Goal: Task Accomplishment & Management: Manage account settings

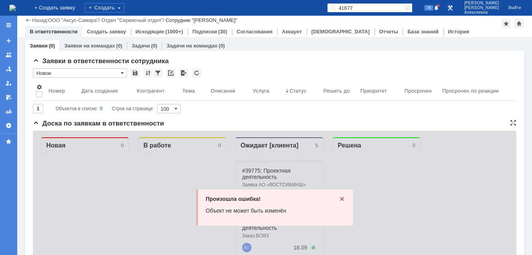
scroll to position [82, 0]
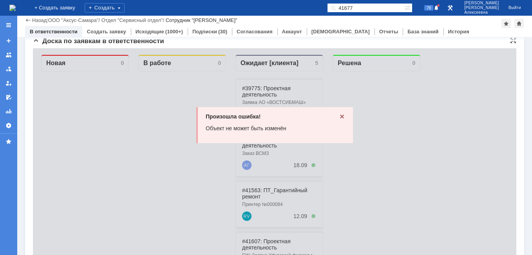
click at [339, 115] on icon at bounding box center [342, 116] width 6 height 6
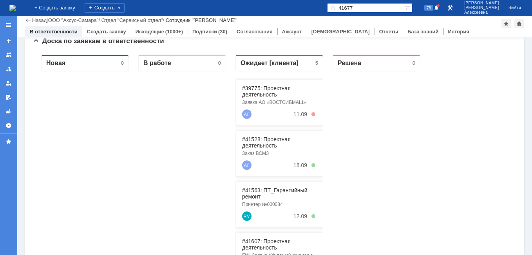
drag, startPoint x: 378, startPoint y: 9, endPoint x: 312, endPoint y: 12, distance: 65.9
click at [313, 12] on div "На домашнюю + Создать заявку Создать 41677 78 [PERSON_NAME]" at bounding box center [266, 8] width 532 height 16
paste input "28906"
type input "28906"
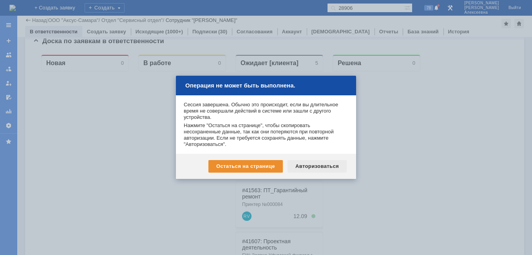
click at [322, 161] on div "Остаться на странице Авторизоваться" at bounding box center [266, 166] width 180 height 25
click at [318, 167] on div "Авторизоваться" at bounding box center [317, 166] width 59 height 13
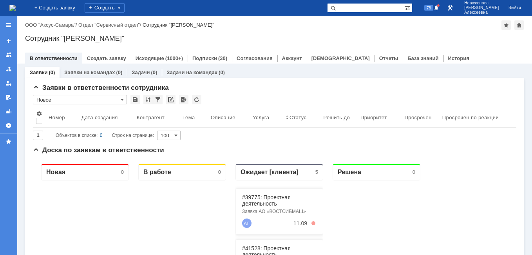
click at [376, 8] on input "text" at bounding box center [365, 7] width 77 height 9
paste input "28906"
type input "28906"
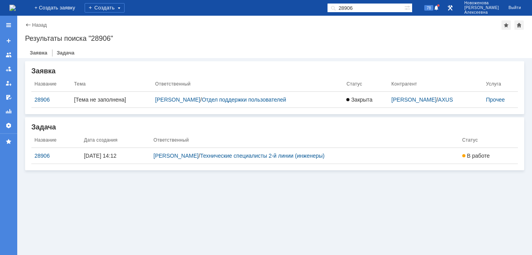
click at [102, 156] on div "[DATE] 14:12" at bounding box center [115, 155] width 63 height 6
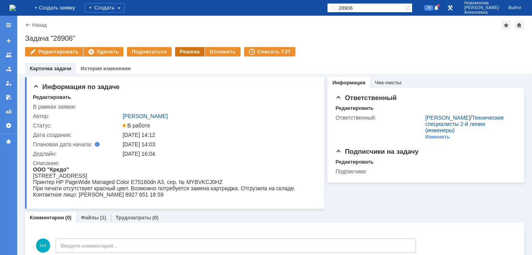
click at [184, 54] on div "Решена" at bounding box center [189, 51] width 29 height 9
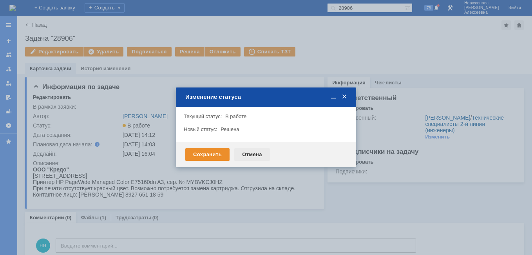
click at [248, 155] on div "Отмена" at bounding box center [252, 154] width 36 height 13
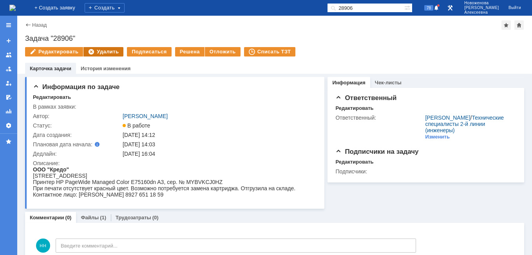
click at [102, 49] on div "Удалить" at bounding box center [103, 51] width 40 height 9
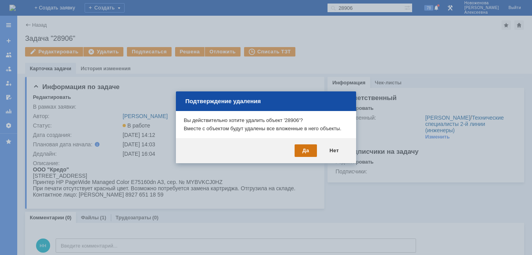
click at [308, 149] on div "Да" at bounding box center [306, 150] width 22 height 13
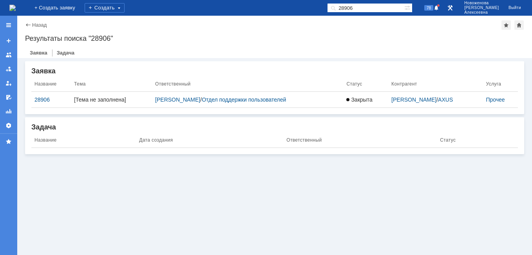
click at [16, 5] on img at bounding box center [12, 8] width 6 height 6
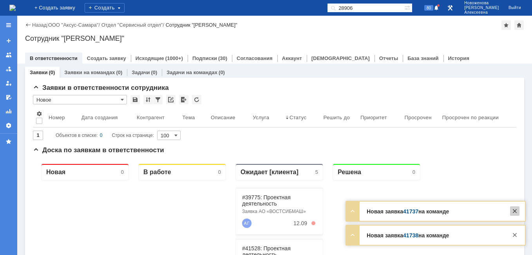
click at [515, 211] on div at bounding box center [514, 210] width 9 height 9
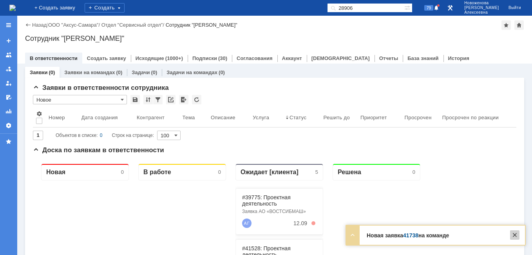
click at [516, 238] on div at bounding box center [514, 234] width 9 height 9
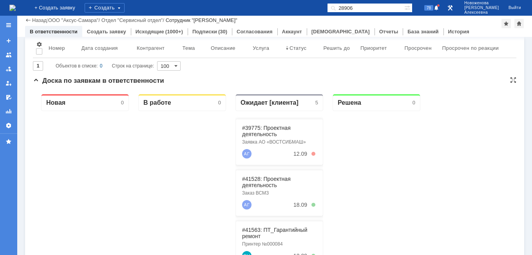
scroll to position [78, 0]
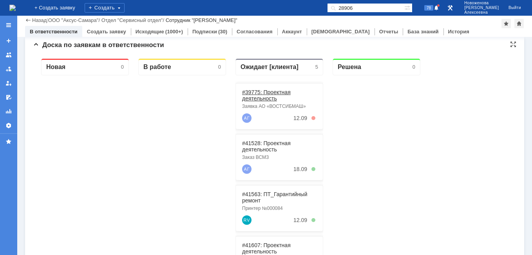
click at [271, 93] on link "#39775: Проектная деятельность" at bounding box center [266, 95] width 49 height 13
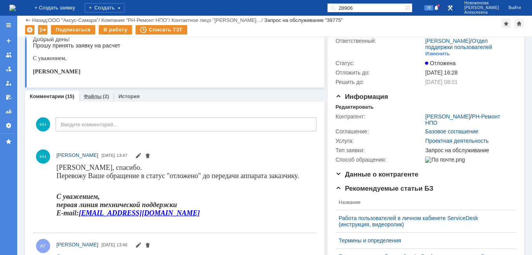
click at [93, 97] on link "Файлы" at bounding box center [93, 96] width 18 height 6
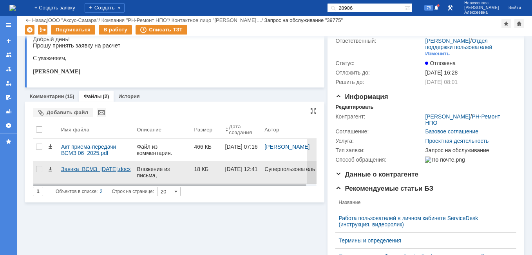
click at [88, 169] on div "Заявка_ВСМЗ_12.05.2025.docx" at bounding box center [96, 169] width 70 height 6
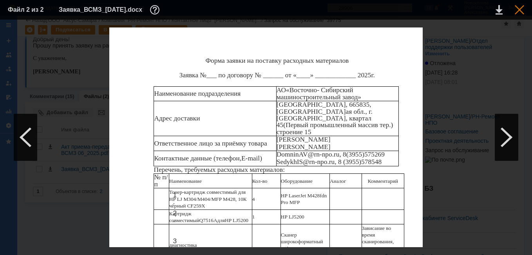
click at [522, 7] on div at bounding box center [519, 9] width 9 height 9
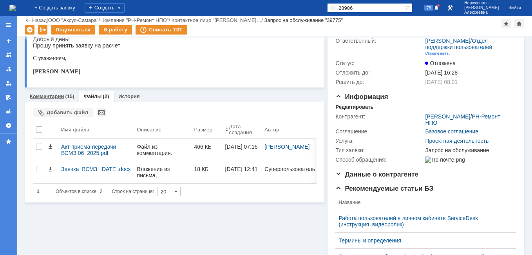
click at [40, 96] on link "Комментарии" at bounding box center [47, 96] width 34 height 6
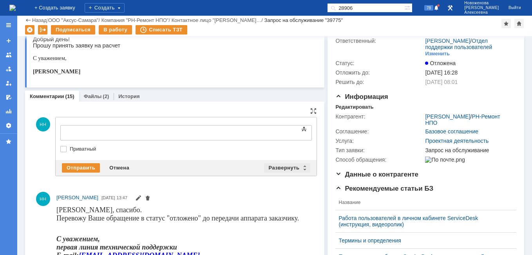
click at [304, 168] on div "Развернуть" at bounding box center [287, 167] width 47 height 9
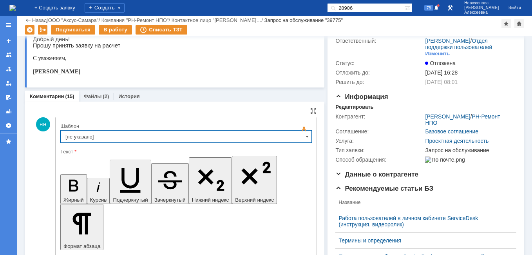
click at [292, 137] on input "[не указано]" at bounding box center [186, 136] width 252 height 13
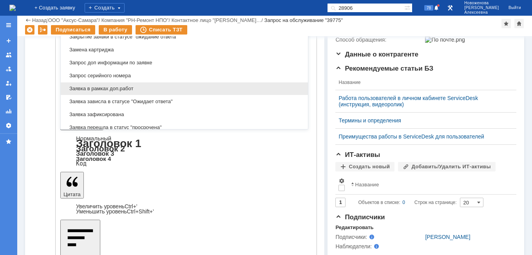
scroll to position [387, 0]
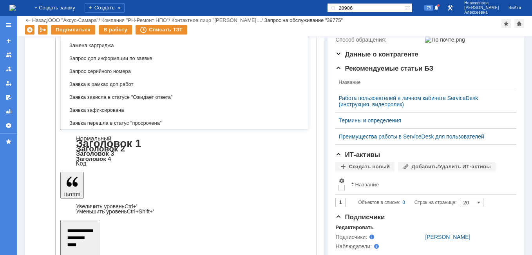
click at [105, 107] on span "Заявка зафиксирована" at bounding box center [184, 110] width 238 height 6
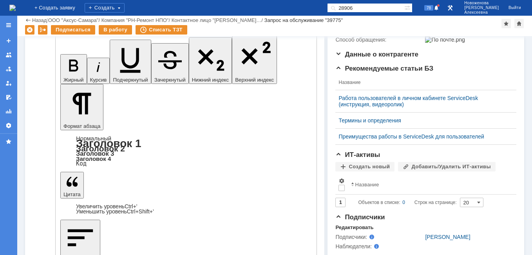
scroll to position [31, 0]
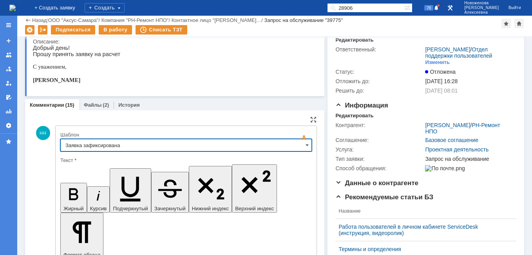
type input "Заявка зафиксирована"
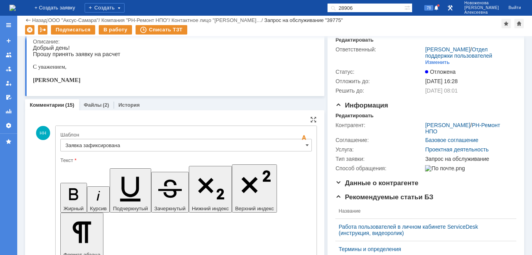
drag, startPoint x: 195, startPoint y: 1967, endPoint x: 74, endPoint y: 1965, distance: 121.1
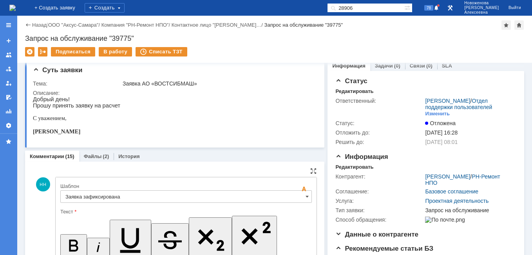
scroll to position [0, 0]
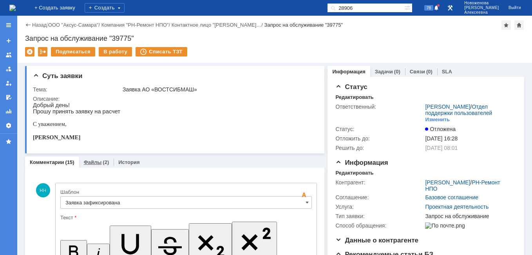
click at [91, 160] on link "Файлы" at bounding box center [93, 162] width 18 height 6
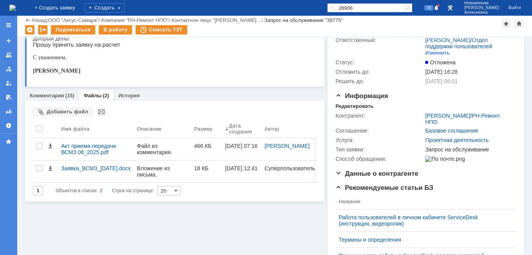
scroll to position [78, 0]
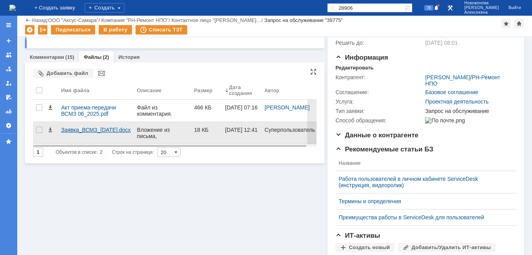
click at [97, 127] on div "Заявка_ВСМЗ_12.05.2025.docx" at bounding box center [96, 130] width 70 height 6
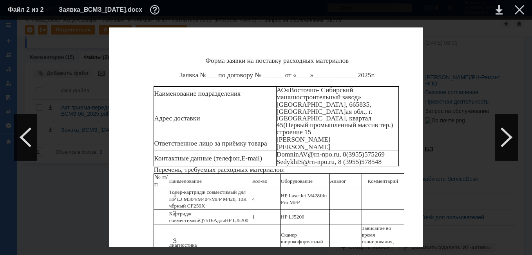
drag, startPoint x: 522, startPoint y: 6, endPoint x: 515, endPoint y: 10, distance: 7.5
click at [522, 7] on div at bounding box center [519, 9] width 9 height 9
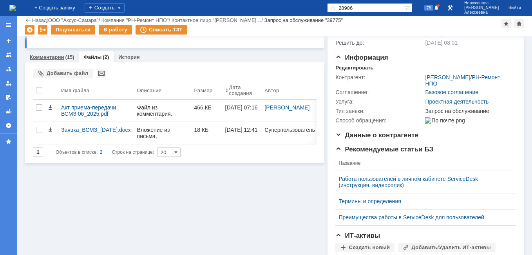
click at [42, 57] on link "Комментарии" at bounding box center [47, 57] width 34 height 6
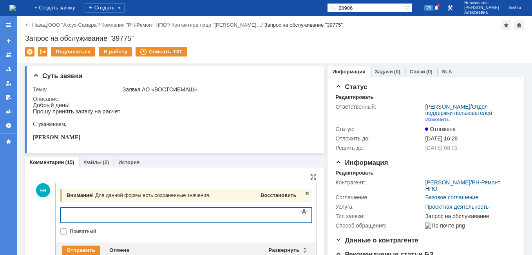
click at [289, 197] on span "Восстановить" at bounding box center [279, 195] width 36 height 6
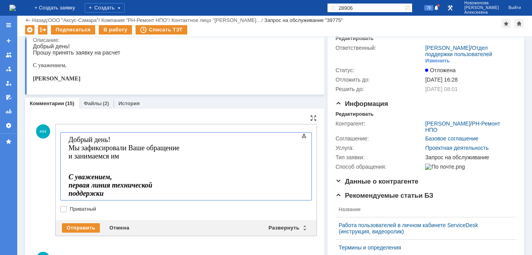
scroll to position [39, 0]
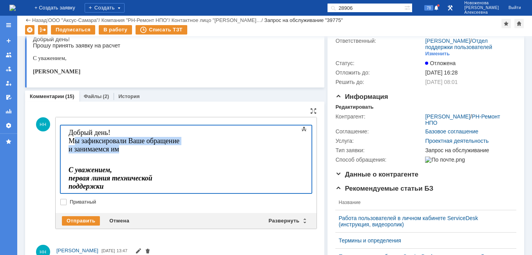
drag, startPoint x: 247, startPoint y: 139, endPoint x: 74, endPoint y: 138, distance: 172.8
click at [74, 138] on body "Добрый день! Мы зафиксировали Ваше обращение и занимаемся им С уважением, перва…" at bounding box center [124, 170] width 118 height 91
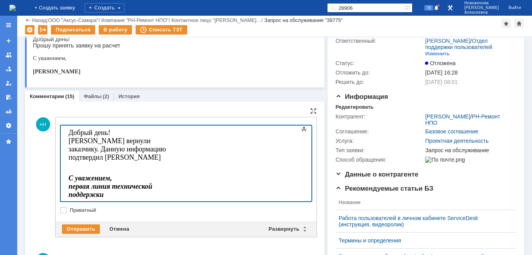
click at [105, 149] on body "Добрый день! Сканер вернули заказчику. Данную информацию подтвердил Домнин Артё…" at bounding box center [124, 174] width 118 height 99
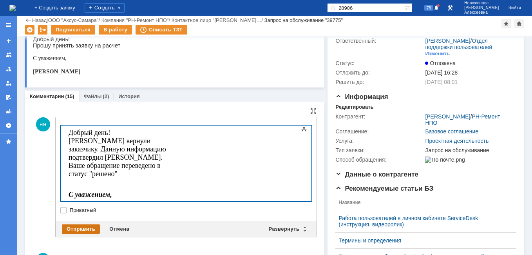
click at [74, 227] on div "Отправить" at bounding box center [81, 228] width 38 height 9
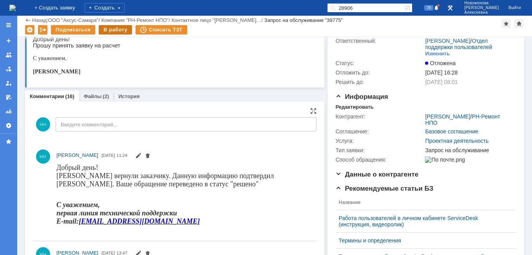
scroll to position [0, 0]
click at [114, 26] on div "В работу" at bounding box center [115, 29] width 33 height 9
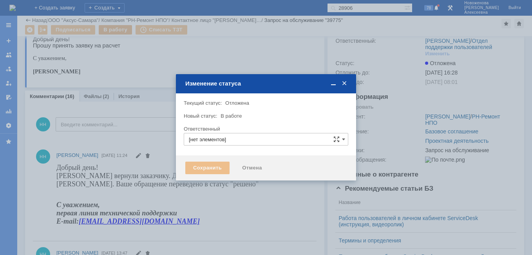
type input "Новоженова Наталья Алексеевна"
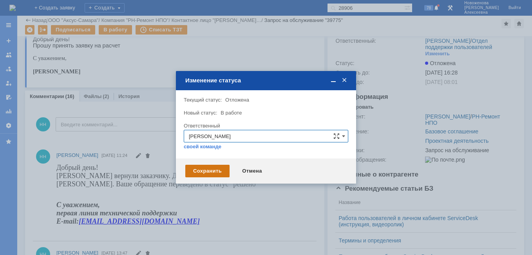
click at [189, 174] on div "Сохранить" at bounding box center [207, 171] width 44 height 13
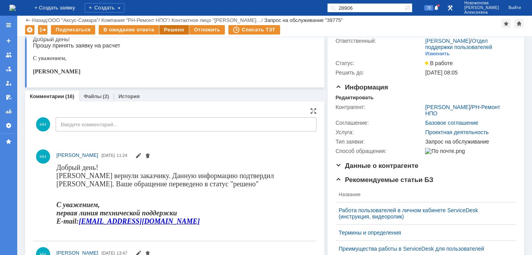
click at [171, 31] on div "Решено" at bounding box center [175, 29] width 30 height 9
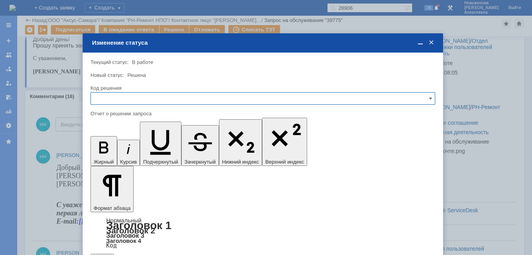
click at [424, 99] on input "text" at bounding box center [263, 98] width 345 height 13
click at [103, 153] on span "Решено" at bounding box center [263, 152] width 335 height 6
type input "Решено"
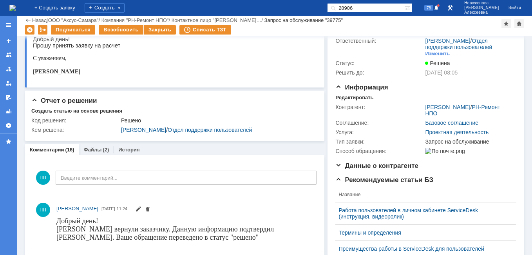
click at [16, 5] on img at bounding box center [12, 8] width 6 height 6
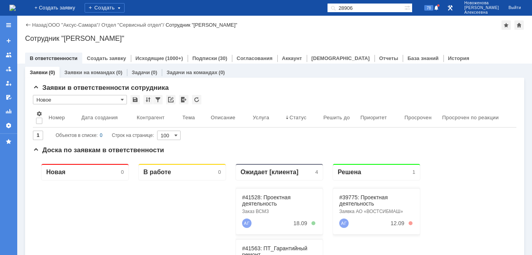
click at [16, 5] on img at bounding box center [12, 8] width 6 height 6
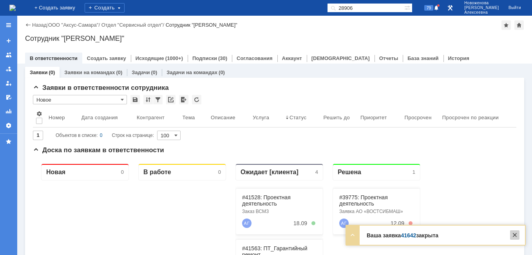
click at [519, 237] on div at bounding box center [514, 234] width 9 height 9
